Goal: Find specific page/section: Locate a particular part of the current website

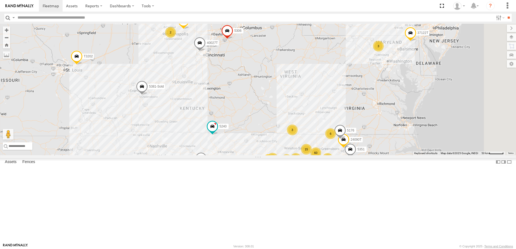
drag, startPoint x: 355, startPoint y: 181, endPoint x: 355, endPoint y: 128, distance: 52.7
click at [355, 130] on div "87121T T3202 5381-Sold T3209 7768T 40022T 40063T 5240 7774T 37130T 37139T 5306 …" at bounding box center [258, 90] width 516 height 132
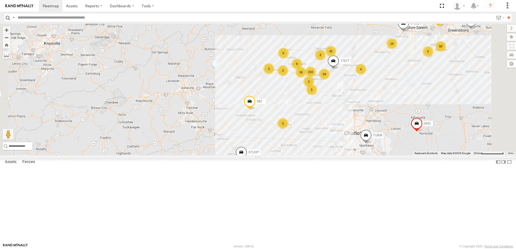
drag, startPoint x: 362, startPoint y: 113, endPoint x: 356, endPoint y: 143, distance: 30.8
click at [356, 143] on div "87121T T3202 5381-Sold T3209 7768T 40022T 40063T 5240 7774T 37130T 37139T 5306 …" at bounding box center [258, 90] width 516 height 132
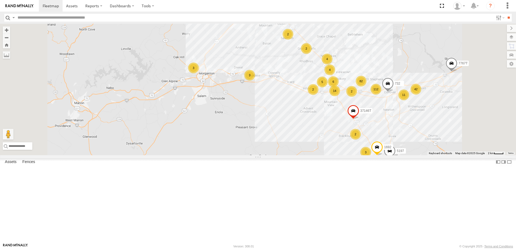
drag, startPoint x: 402, startPoint y: 147, endPoint x: 378, endPoint y: 150, distance: 23.6
click at [379, 150] on div "87121T T3202 5381-Sold T3209 7768T 40022T 40063T 5240 7774T 37130T 37139T 5306 …" at bounding box center [258, 90] width 516 height 132
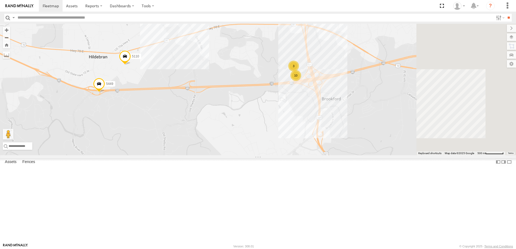
drag, startPoint x: 383, startPoint y: 136, endPoint x: 257, endPoint y: 136, distance: 125.3
click at [257, 136] on div "87121T T3202 5381-Sold T3209 7768T 40022T 40063T 5240 7774T 37130T 37139T 5306 …" at bounding box center [258, 90] width 516 height 132
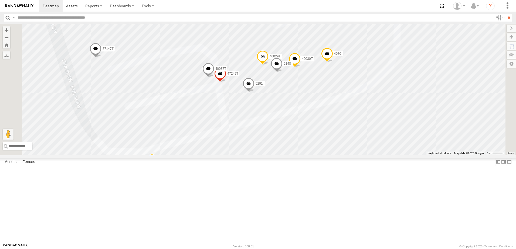
drag, startPoint x: 298, startPoint y: 154, endPoint x: 305, endPoint y: 160, distance: 9.4
click at [301, 156] on div "87121T T3202 5381-Sold T3209 7768T 40022T 40063T 5240 7774T 37130T 37139T 5306 …" at bounding box center [258, 90] width 516 height 132
click at [510, 36] on label at bounding box center [507, 37] width 20 height 8
click at [0, 0] on span "Basemaps" at bounding box center [0, 0] width 0 height 0
click at [0, 0] on span "Satellite + Roadmap" at bounding box center [0, 0] width 0 height 0
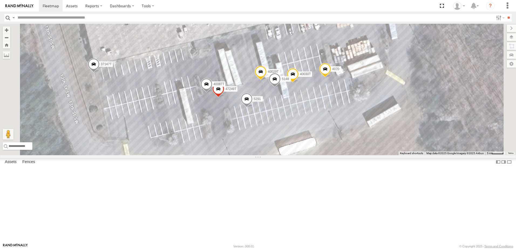
drag, startPoint x: 375, startPoint y: 125, endPoint x: 372, endPoint y: 141, distance: 15.8
click at [372, 141] on div "4070 47249T 37135T 40029T 37147T 5291 40087T 40030T 5148" at bounding box center [258, 90] width 516 height 132
click at [0, 0] on span "Roadmap" at bounding box center [0, 0] width 0 height 0
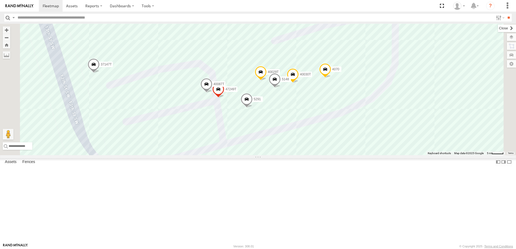
click at [498, 28] on label at bounding box center [507, 29] width 18 height 8
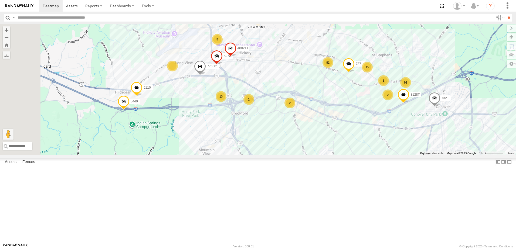
drag, startPoint x: 211, startPoint y: 168, endPoint x: 299, endPoint y: 167, distance: 88.3
click at [298, 156] on div "776001 5278 40021T 81 2 91 13 15 4 5366 5 737 732 5 2 2 5110 3 8128T 5449" at bounding box center [258, 90] width 516 height 132
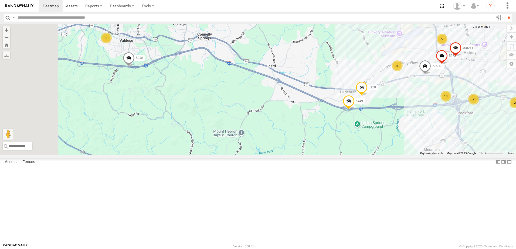
drag, startPoint x: 257, startPoint y: 151, endPoint x: 275, endPoint y: 151, distance: 18.9
click at [275, 151] on div "776001 5278 40021T 81 2 91 13 15 4 5366 5 737 732 5 2 2 5110 3 8128T 5449 2 5248" at bounding box center [258, 90] width 516 height 132
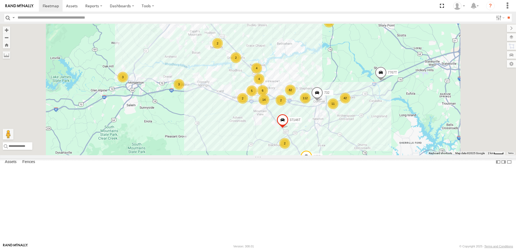
drag, startPoint x: 441, startPoint y: 167, endPoint x: 434, endPoint y: 161, distance: 9.4
click at [434, 156] on div "732 42 82 112 3 6 42 2 14 3 2 37146T 4 2 2 11 4 3 3 7767T 3 5 2 2 5197 1692" at bounding box center [258, 90] width 516 height 132
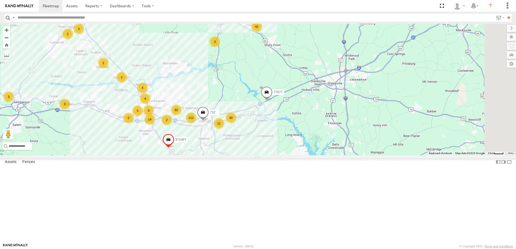
drag, startPoint x: 439, startPoint y: 159, endPoint x: 330, endPoint y: 175, distance: 110.3
click at [326, 156] on div "732 42 82 112 3 6 42 2 14 3 2 37146T 4 2 2 11 4 3 3 7767T 3 5 2 2 5197 1692" at bounding box center [258, 90] width 516 height 132
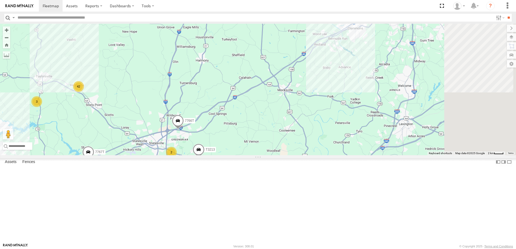
drag, startPoint x: 463, startPoint y: 134, endPoint x: 336, endPoint y: 178, distance: 134.6
click at [336, 156] on div "732 42 82 112 3 6 42 2 14 3 2 37146T 4 2 2 11 4 3 3 7767T 3 5 2 2 5197 1692 T32…" at bounding box center [258, 90] width 516 height 132
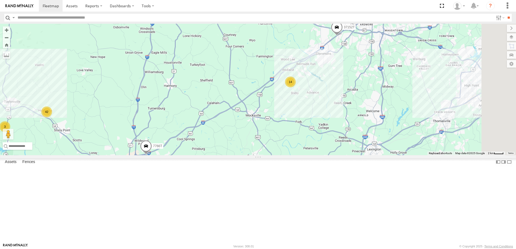
drag, startPoint x: 427, startPoint y: 113, endPoint x: 391, endPoint y: 139, distance: 44.5
click at [395, 139] on div "732 42 82 112 3 6 42 2 14 3 2 37146T 4 2 2 11 4 3 3 7767T 3 5 2 2 5197 1692 T32…" at bounding box center [258, 90] width 516 height 132
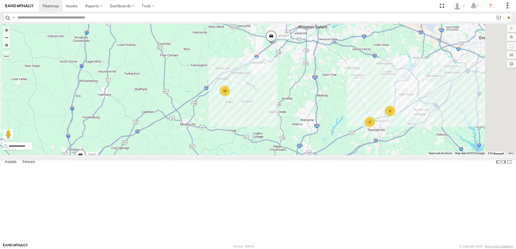
drag, startPoint x: 439, startPoint y: 119, endPoint x: 383, endPoint y: 127, distance: 56.5
click at [374, 127] on div "732 42 82 112 3 6 42 2 14 3 2 37146T 4 2 2 11 4 3 3 7767T 3 5 2 2 5197 1692 T32…" at bounding box center [258, 90] width 516 height 132
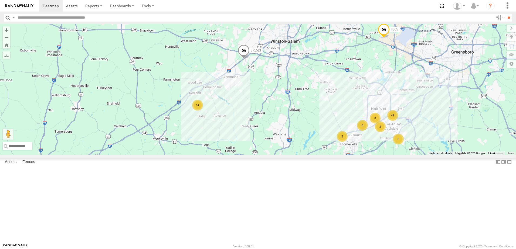
drag, startPoint x: 432, startPoint y: 125, endPoint x: 410, endPoint y: 136, distance: 24.3
click at [410, 137] on div "732 42 82 112 3 6 42 2 14 3 2 37146T 4 2 2 11 4 3 3 7767T 3 5 2 2 5197 1692 T32…" at bounding box center [258, 90] width 516 height 132
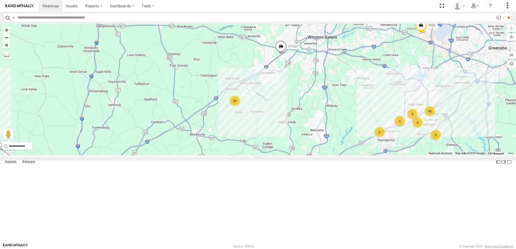
drag, startPoint x: 326, startPoint y: 136, endPoint x: 399, endPoint y: 127, distance: 73.9
click at [399, 128] on div "732 42 82 112 3 6 42 2 14 3 2 37146T 4 2 2 11 4 3 3 7767T 3 5 2 2 5197 1692 T32…" at bounding box center [258, 90] width 516 height 132
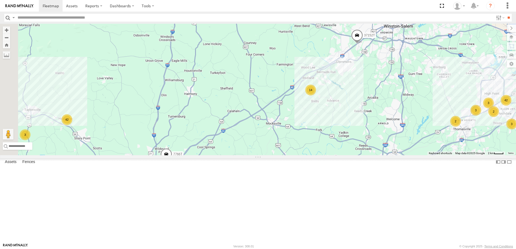
drag, startPoint x: 306, startPoint y: 208, endPoint x: 347, endPoint y: 166, distance: 59.0
click at [346, 156] on div "732 42 82 112 3 6 42 2 14 3 2 37146T 4 2 2 11 4 3 3 7767T 3 5 2 2 5197 1692 T32…" at bounding box center [258, 90] width 516 height 132
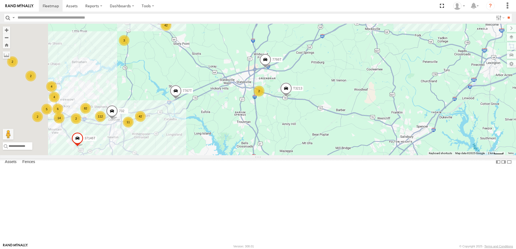
drag, startPoint x: 256, startPoint y: 176, endPoint x: 293, endPoint y: 156, distance: 42.0
click at [292, 156] on div "732 42 82 112 3 6 42 2 14 3 2 37146T 4 2 2 11 4 3 3 7767T 3 5 2 2 5197 1692 T32…" at bounding box center [258, 90] width 516 height 132
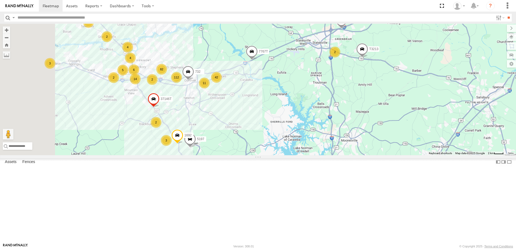
drag, startPoint x: 315, startPoint y: 154, endPoint x: 346, endPoint y: 137, distance: 34.8
click at [343, 138] on div "732 42 82 112 3 6 42 2 14 3 2 37146T 4 2 2 11 4 3 3 7767T 3 5 2 2 5197 1692 T32…" at bounding box center [258, 90] width 516 height 132
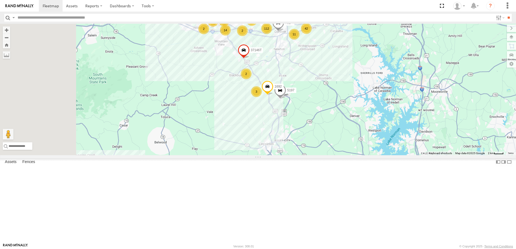
drag, startPoint x: 315, startPoint y: 155, endPoint x: 353, endPoint y: 156, distance: 37.3
click at [353, 156] on div "732 42 82 112 3 6 42 2 14 3 2 37146T 4 2 2 11 4 3 3 7767T 3 5 2 2 5197 1692 T32…" at bounding box center [258, 90] width 516 height 132
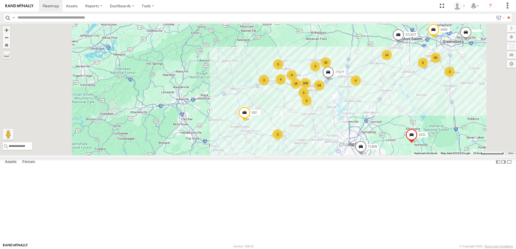
drag, startPoint x: 261, startPoint y: 149, endPoint x: 287, endPoint y: 144, distance: 26.7
click at [287, 144] on div "7767T 37152T 4565 392 54 209 3 50 42 37145T 5 3 3 14 9 3 [DATE] 5 3 5 16 3 T180…" at bounding box center [258, 90] width 516 height 132
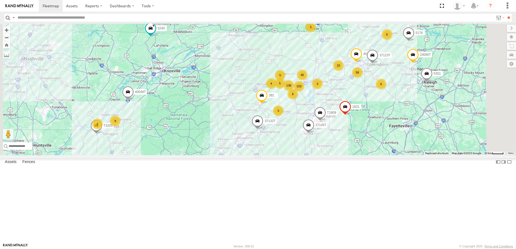
drag, startPoint x: 241, startPoint y: 157, endPoint x: 264, endPoint y: 141, distance: 27.4
click at [263, 142] on div "4565 392 37145T 1831 37123T T1809 37133T 153 15 4 58 6 136 3 45 3 5 6 5 4 9 535…" at bounding box center [258, 90] width 516 height 132
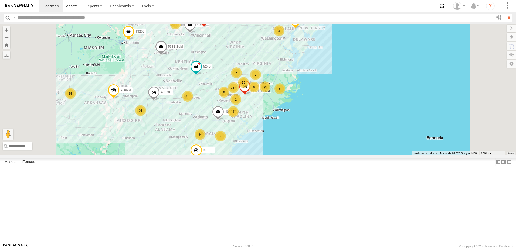
drag, startPoint x: 179, startPoint y: 165, endPoint x: 232, endPoint y: 164, distance: 52.9
click at [230, 156] on div "1831 5240 40034T 357 73 34 32 7 35 3 2 5 8 2 7768T 4 3 13 2 3 2 6 3 3 37122T 40…" at bounding box center [258, 90] width 516 height 132
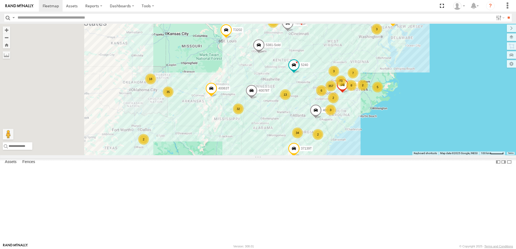
drag, startPoint x: 224, startPoint y: 167, endPoint x: 258, endPoint y: 165, distance: 33.8
click at [258, 156] on div "1831 5240 40034T 357 73 34 32 7 35 3 2 5 8 2 7768T 4 3 40022T 13 2 3 2 6 3 3 37…" at bounding box center [258, 90] width 516 height 132
